Goal: Navigation & Orientation: Go to known website

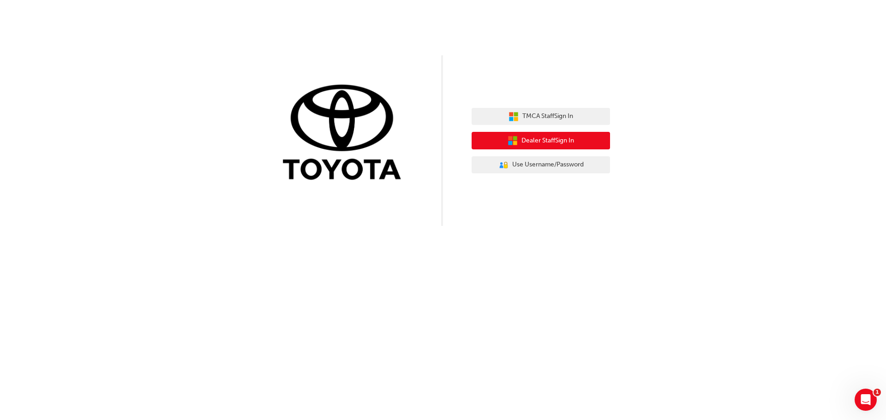
click at [532, 140] on span "Dealer Staff Sign In" at bounding box center [547, 141] width 53 height 11
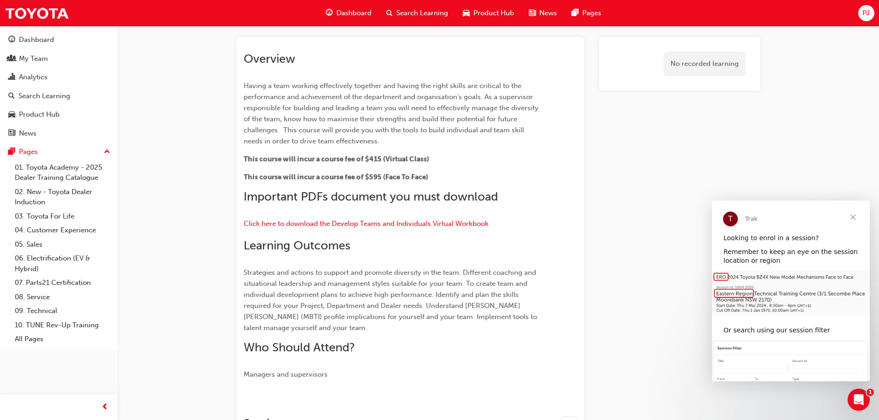
click at [853, 217] on span "Close" at bounding box center [853, 217] width 33 height 33
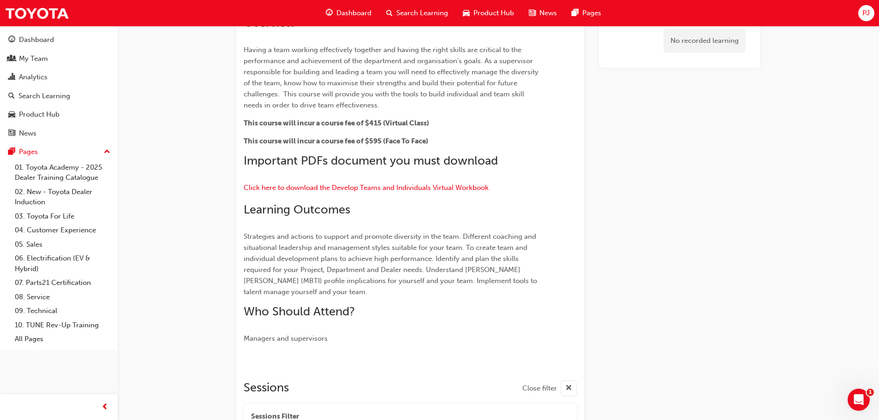
scroll to position [66, 0]
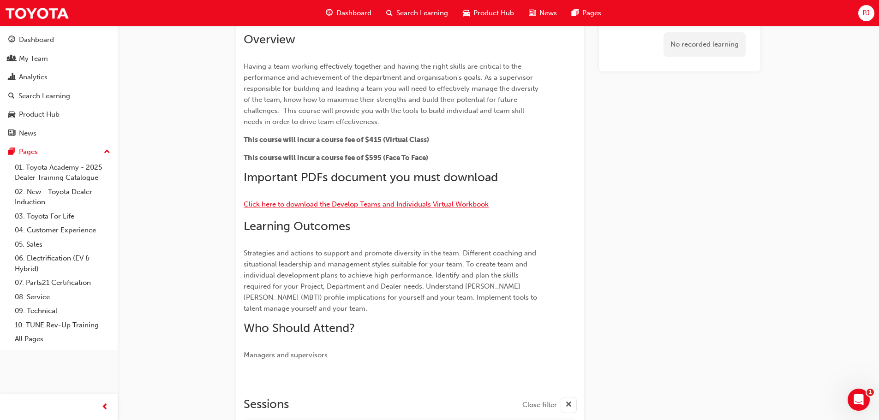
click at [440, 203] on span "Click here to download the Develop Teams and Individuals Virtual Workbook" at bounding box center [366, 204] width 245 height 8
